Goal: Information Seeking & Learning: Find specific fact

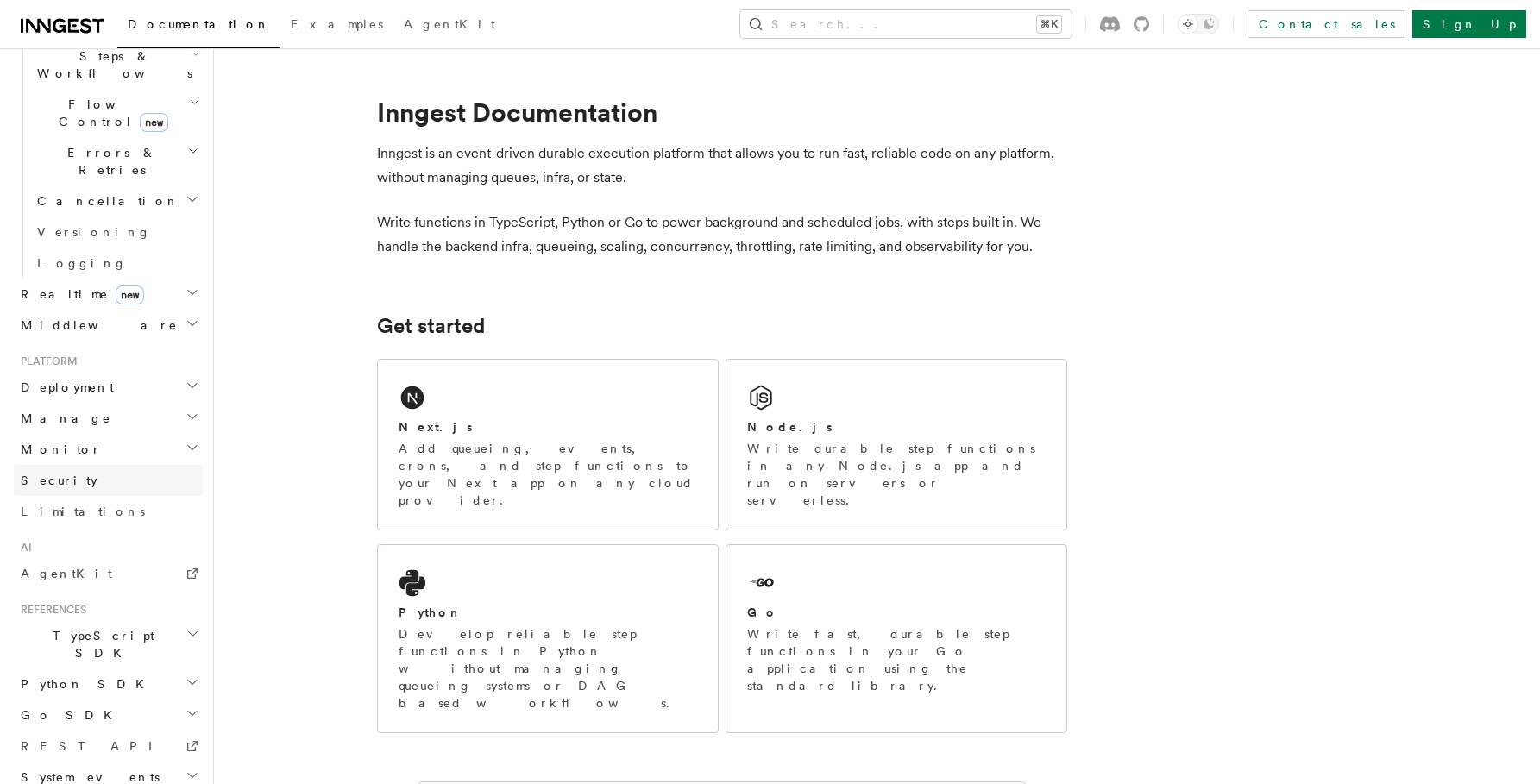
scroll to position [596, 0]
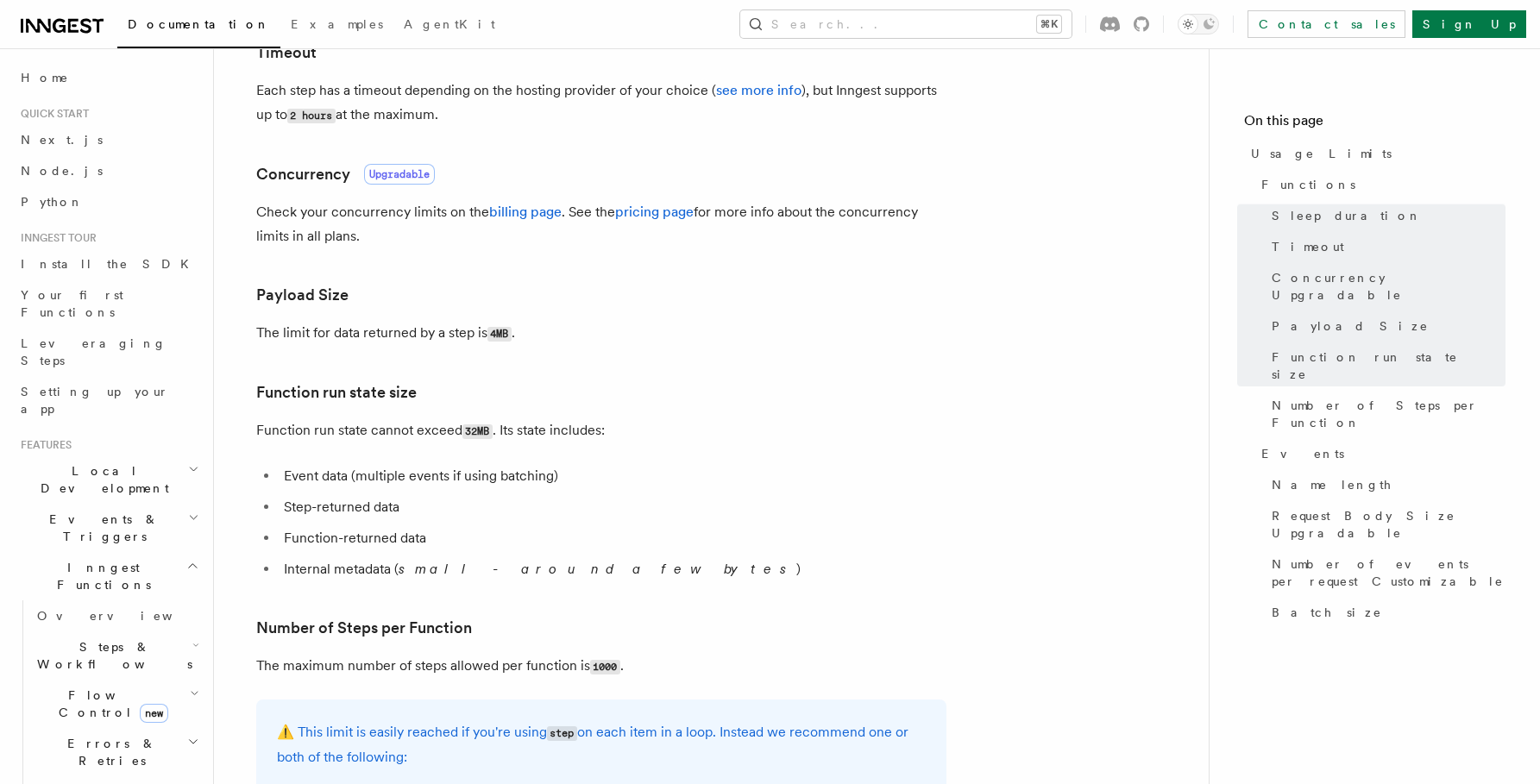
scroll to position [508, 0]
drag, startPoint x: 534, startPoint y: 341, endPoint x: 252, endPoint y: 330, distance: 282.2
click at [252, 330] on article "Platform Usage Limits We have put some limits on the service to make sure we pr…" at bounding box center [711, 751] width 939 height 2366
click at [535, 340] on p "The limit for data returned by a step is 4MB ." at bounding box center [602, 335] width 691 height 25
drag, startPoint x: 557, startPoint y: 340, endPoint x: 247, endPoint y: 302, distance: 312.3
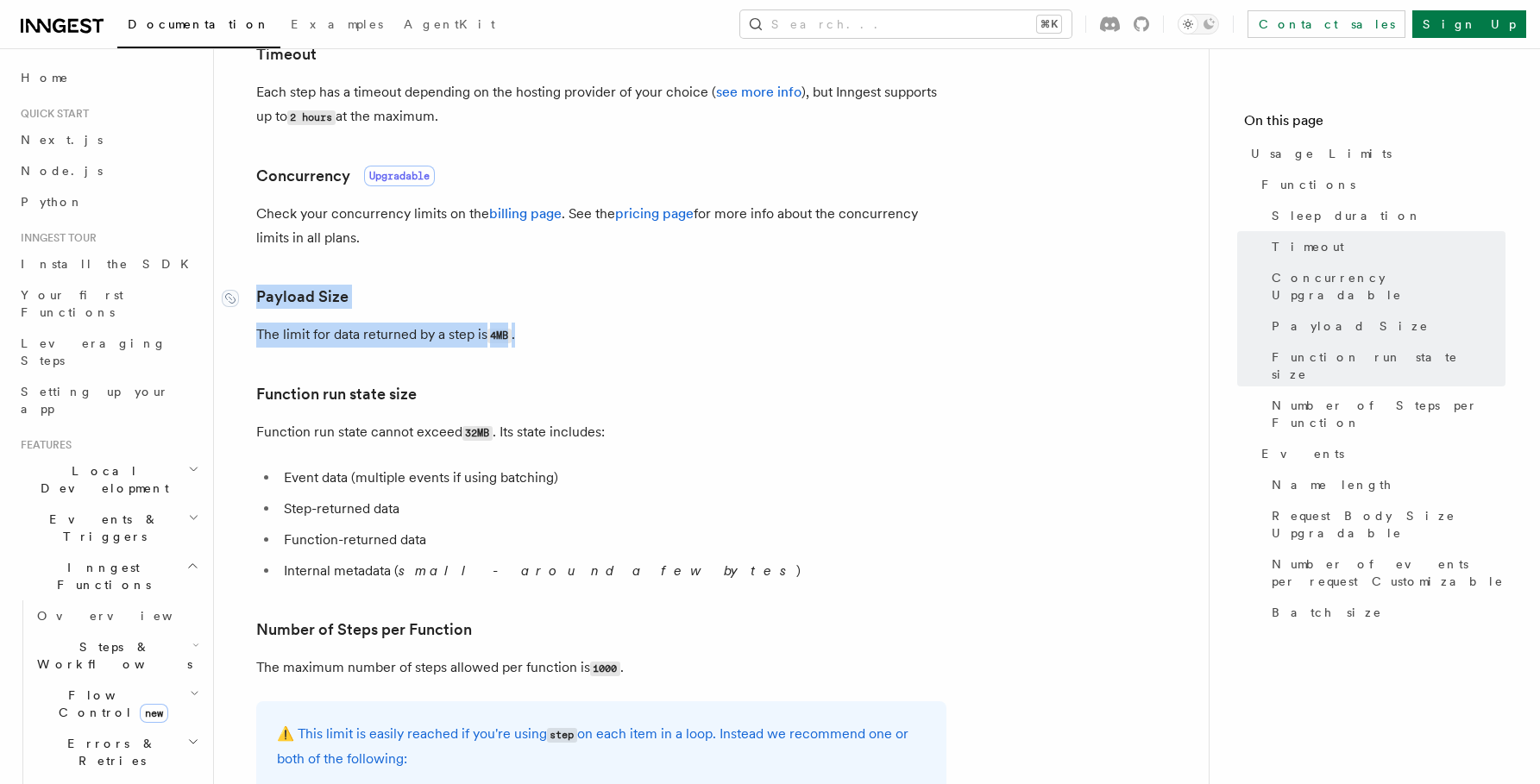
click at [247, 302] on article "Platform Usage Limits We have put some limits on the service to make sure we pr…" at bounding box center [711, 751] width 939 height 2366
click at [254, 299] on div at bounding box center [239, 298] width 34 height 17
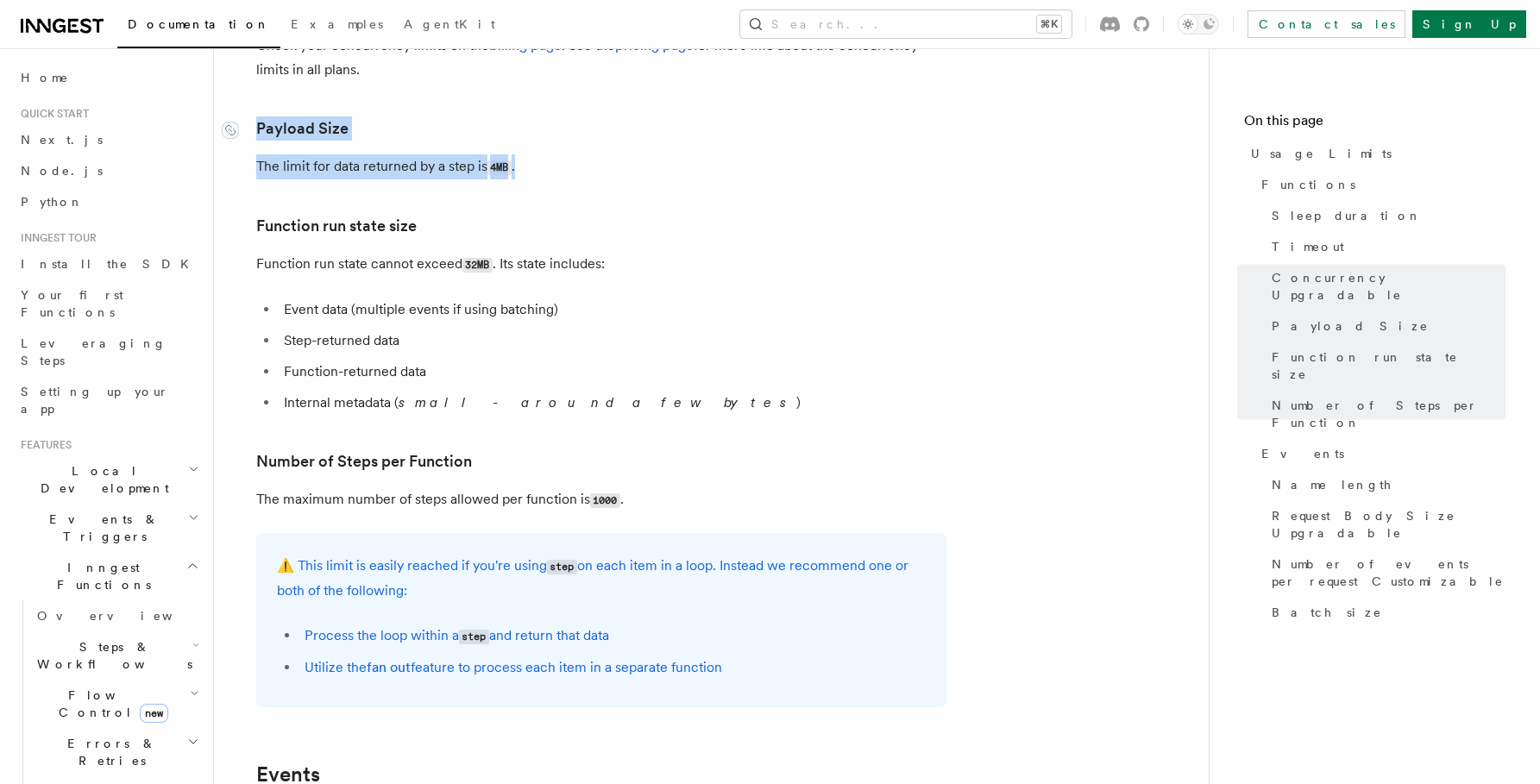
scroll to position [664, 0]
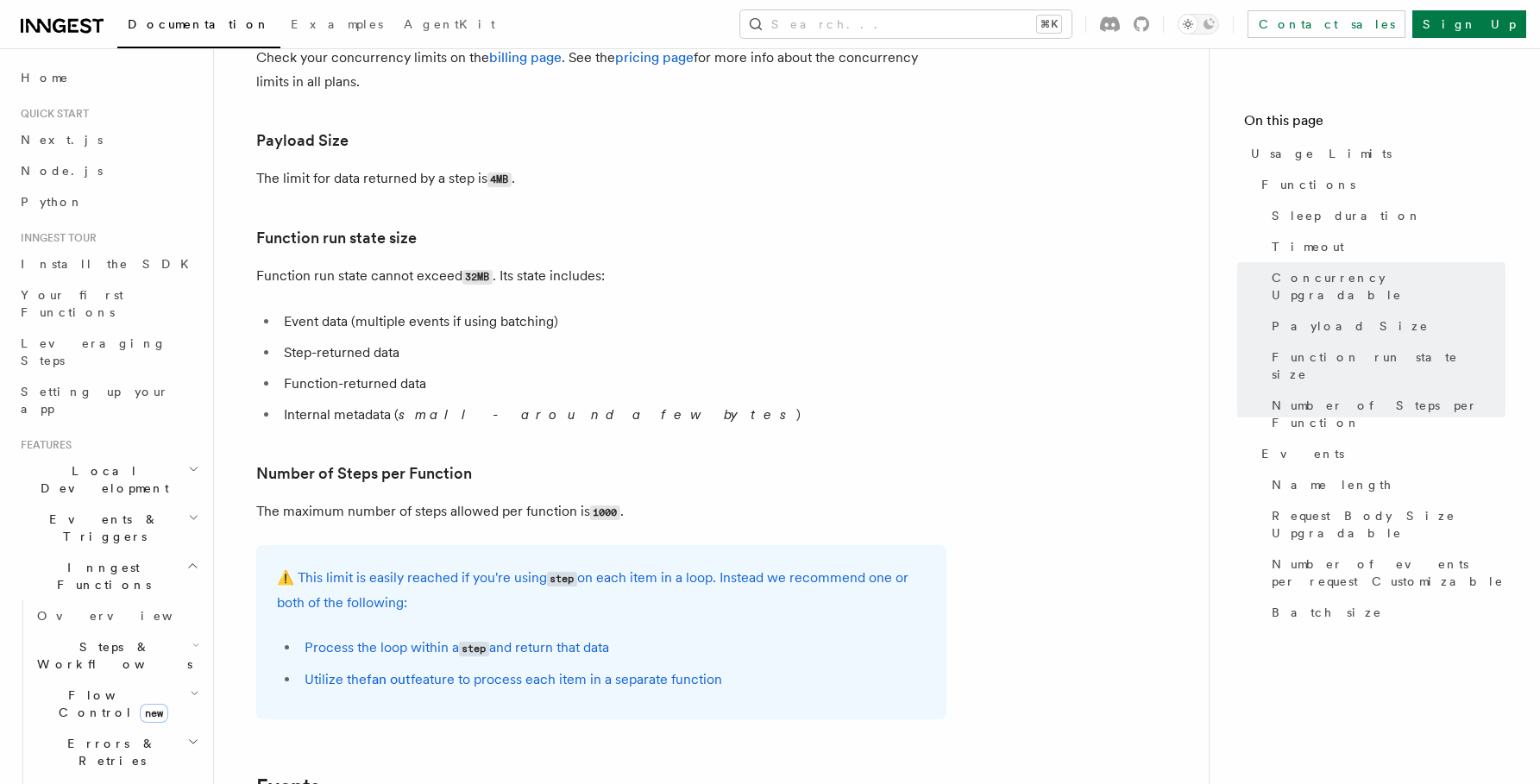
click at [555, 163] on article "Platform Usage Limits We have put some limits on the service to make sure we pr…" at bounding box center [711, 595] width 939 height 2366
drag, startPoint x: 555, startPoint y: 167, endPoint x: 260, endPoint y: 140, distance: 296.2
click at [260, 140] on article "Platform Usage Limits We have put some limits on the service to make sure we pr…" at bounding box center [711, 595] width 939 height 2366
